Goal: Transaction & Acquisition: Purchase product/service

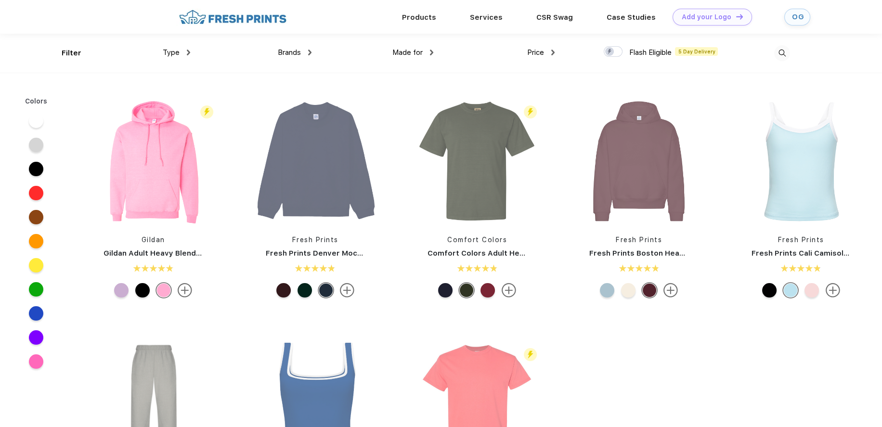
scroll to position [0, 0]
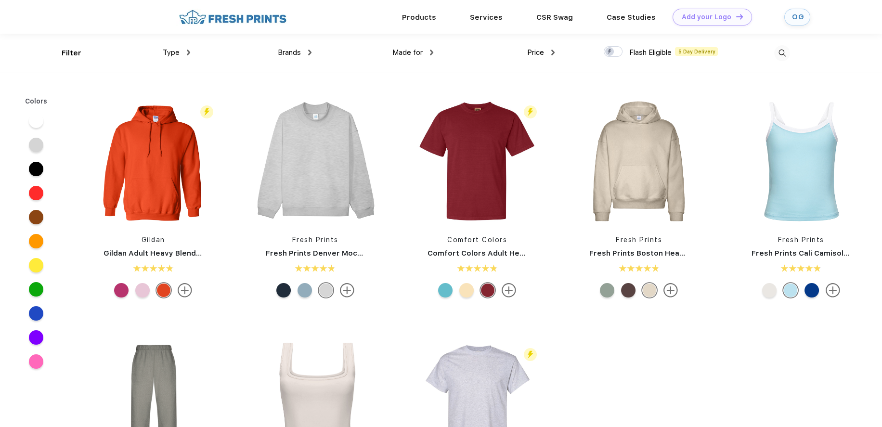
scroll to position [0, 0]
click at [784, 54] on img at bounding box center [782, 53] width 16 height 16
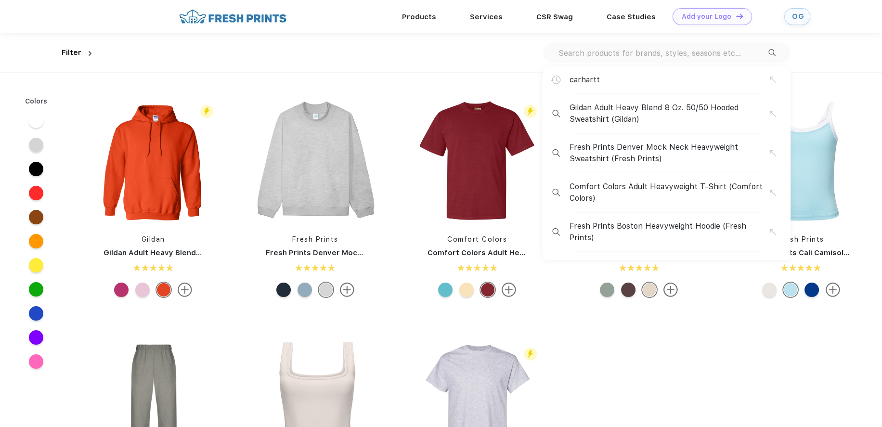
click at [722, 48] on input "text" at bounding box center [663, 53] width 211 height 11
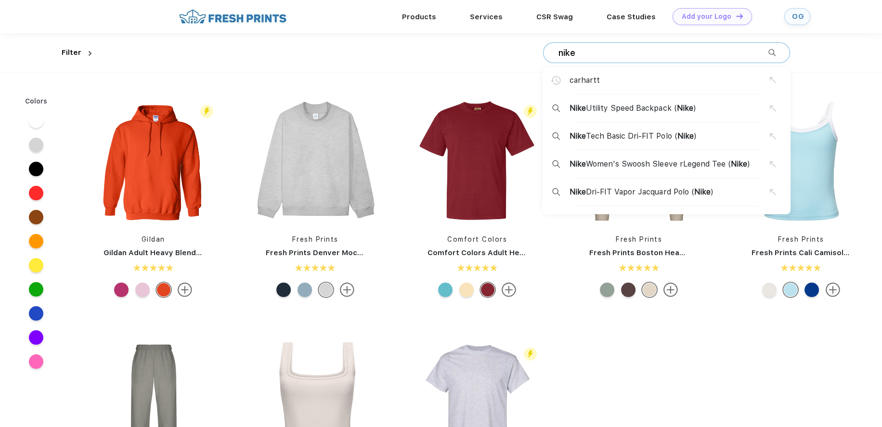
type input "nike"
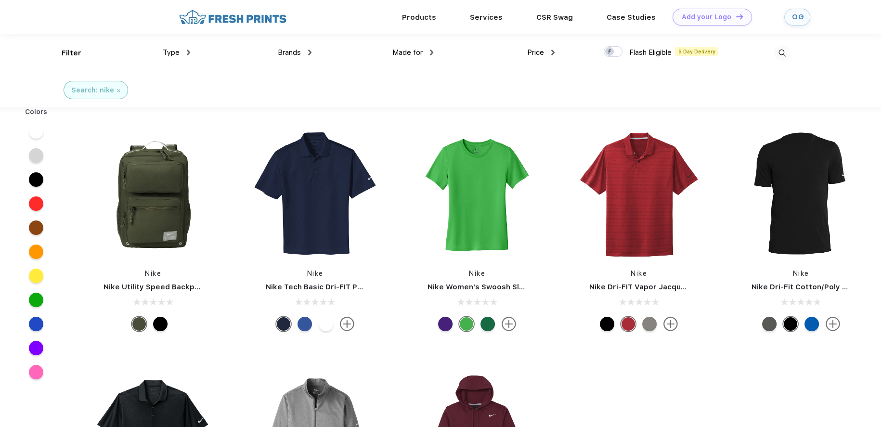
click at [297, 54] on span "Brands" at bounding box center [289, 52] width 23 height 9
click at [308, 50] on div "Brands" at bounding box center [295, 52] width 34 height 11
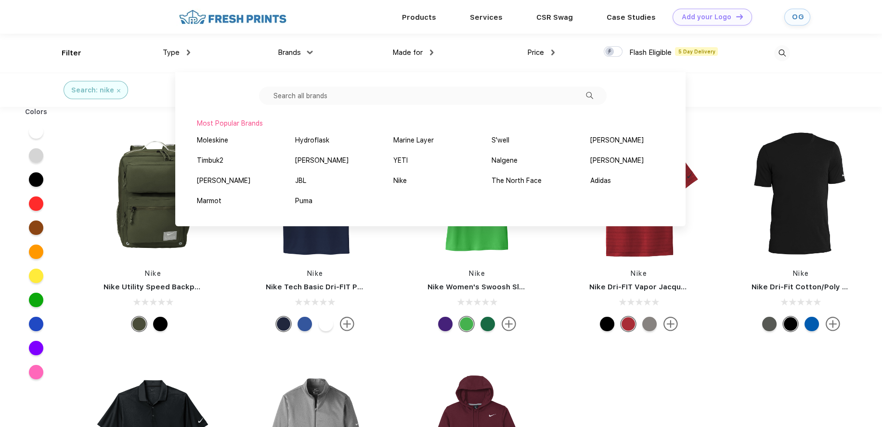
click at [327, 43] on div "Made for Unisex Women Men Youth" at bounding box center [372, 53] width 121 height 39
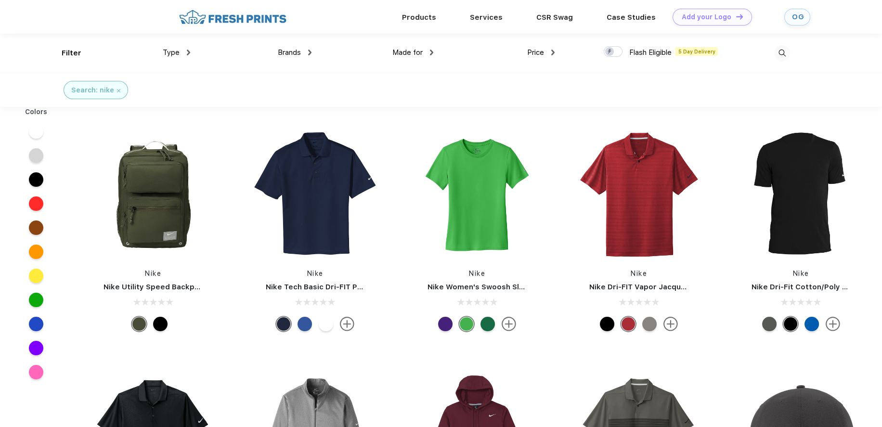
click at [784, 50] on img at bounding box center [782, 53] width 16 height 16
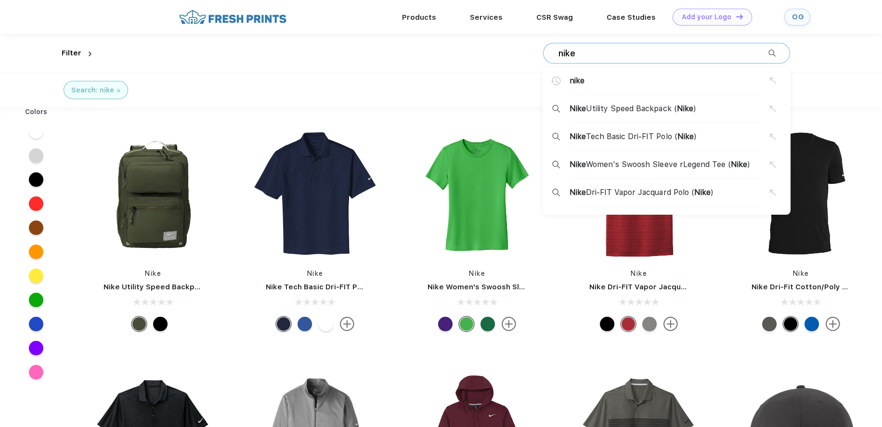
click at [637, 56] on input "nike" at bounding box center [663, 53] width 211 height 11
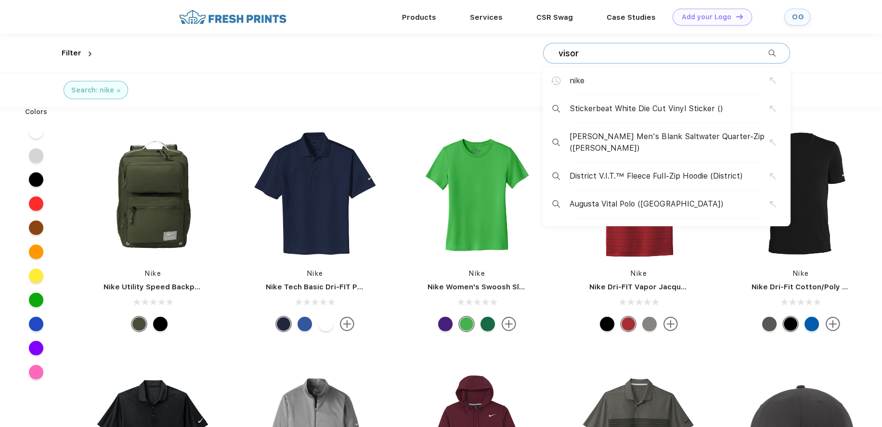
type input "visor"
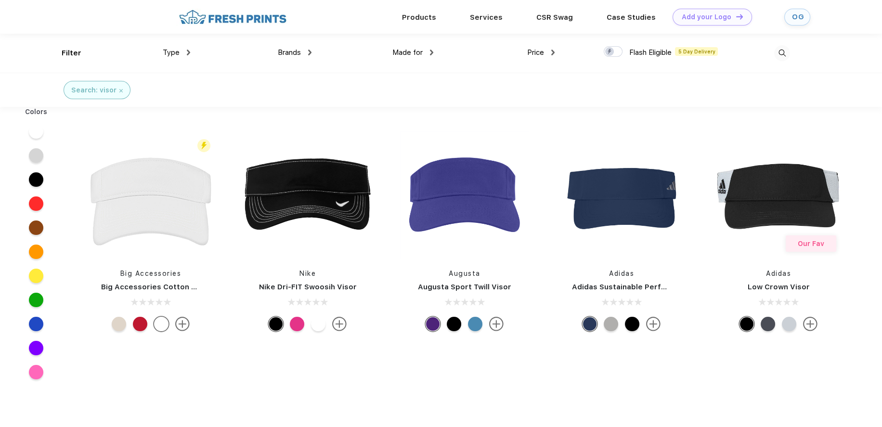
click at [119, 89] on img at bounding box center [120, 90] width 3 height 3
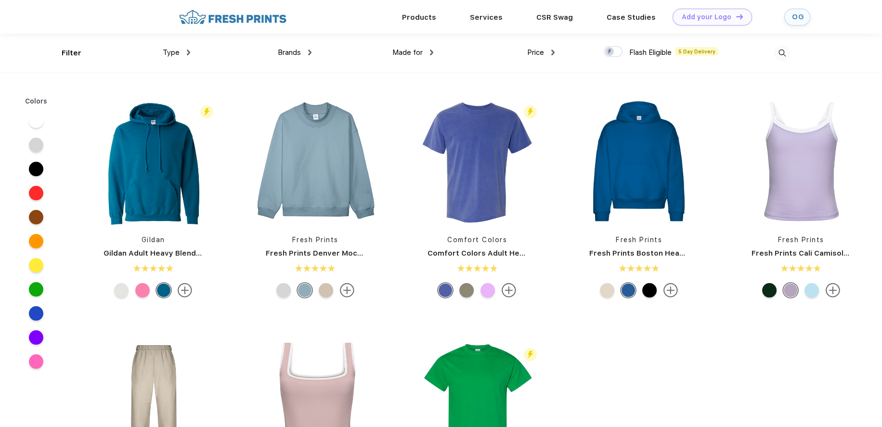
click at [782, 56] on img at bounding box center [782, 53] width 16 height 16
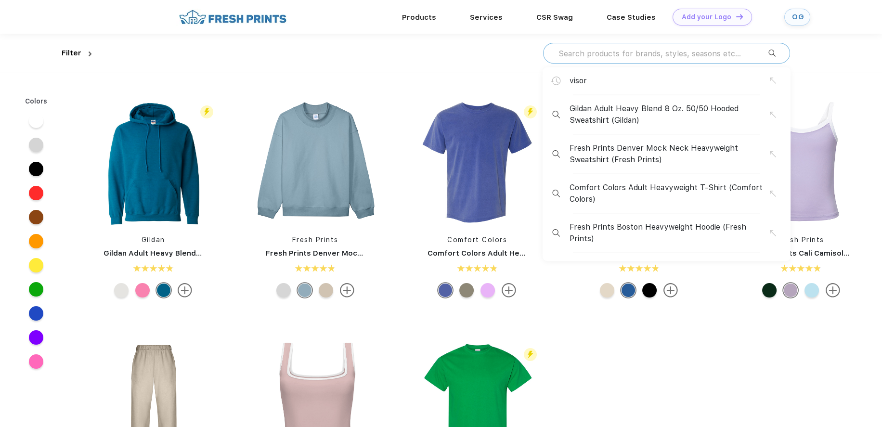
click at [691, 56] on input "text" at bounding box center [663, 53] width 211 height 11
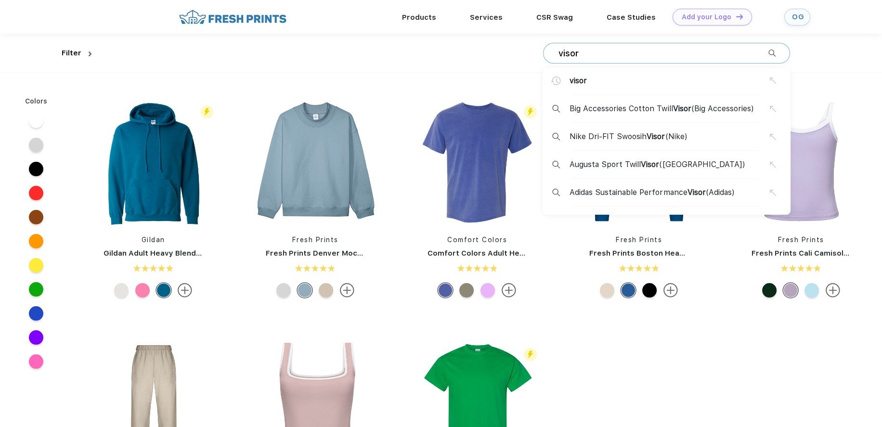
type input "visor"
